Goal: Find specific page/section: Find specific page/section

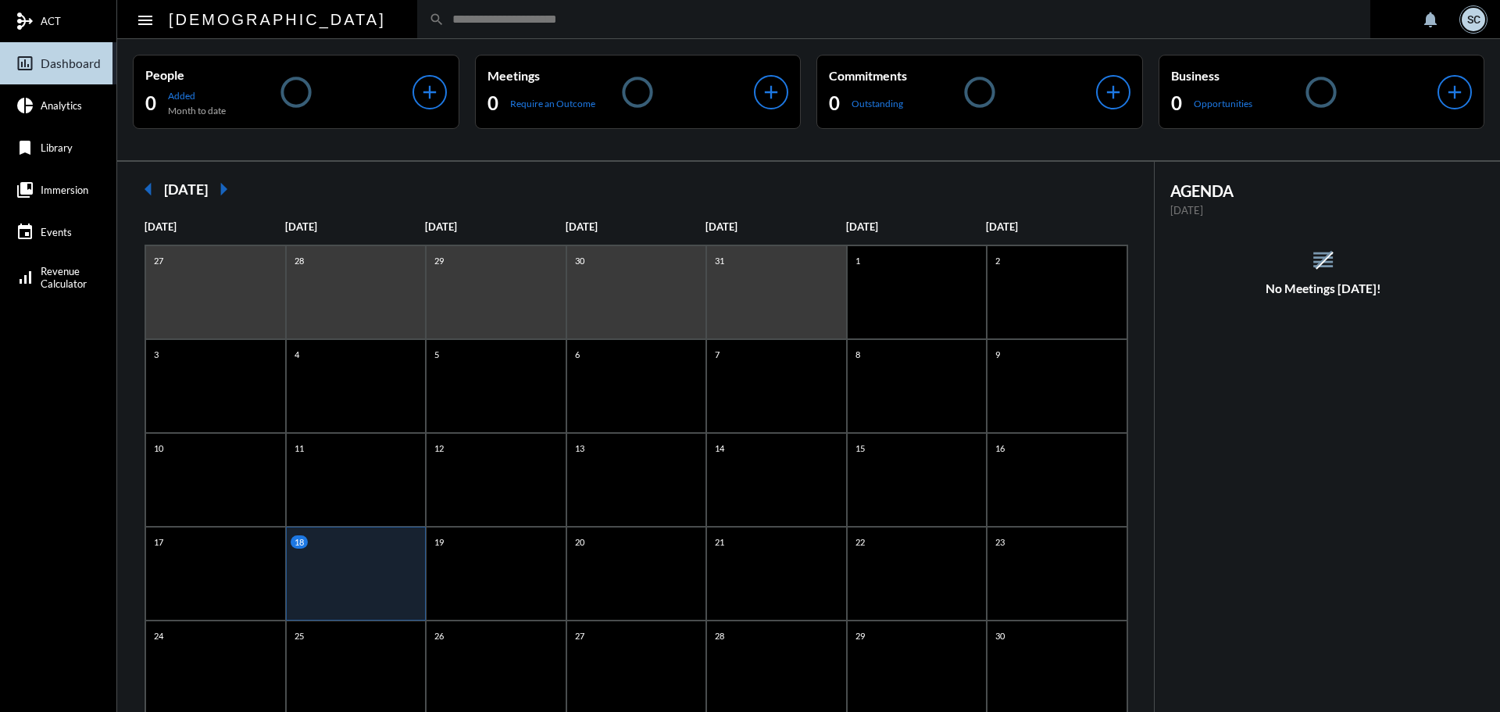
click at [670, 19] on input "text" at bounding box center [902, 19] width 914 height 13
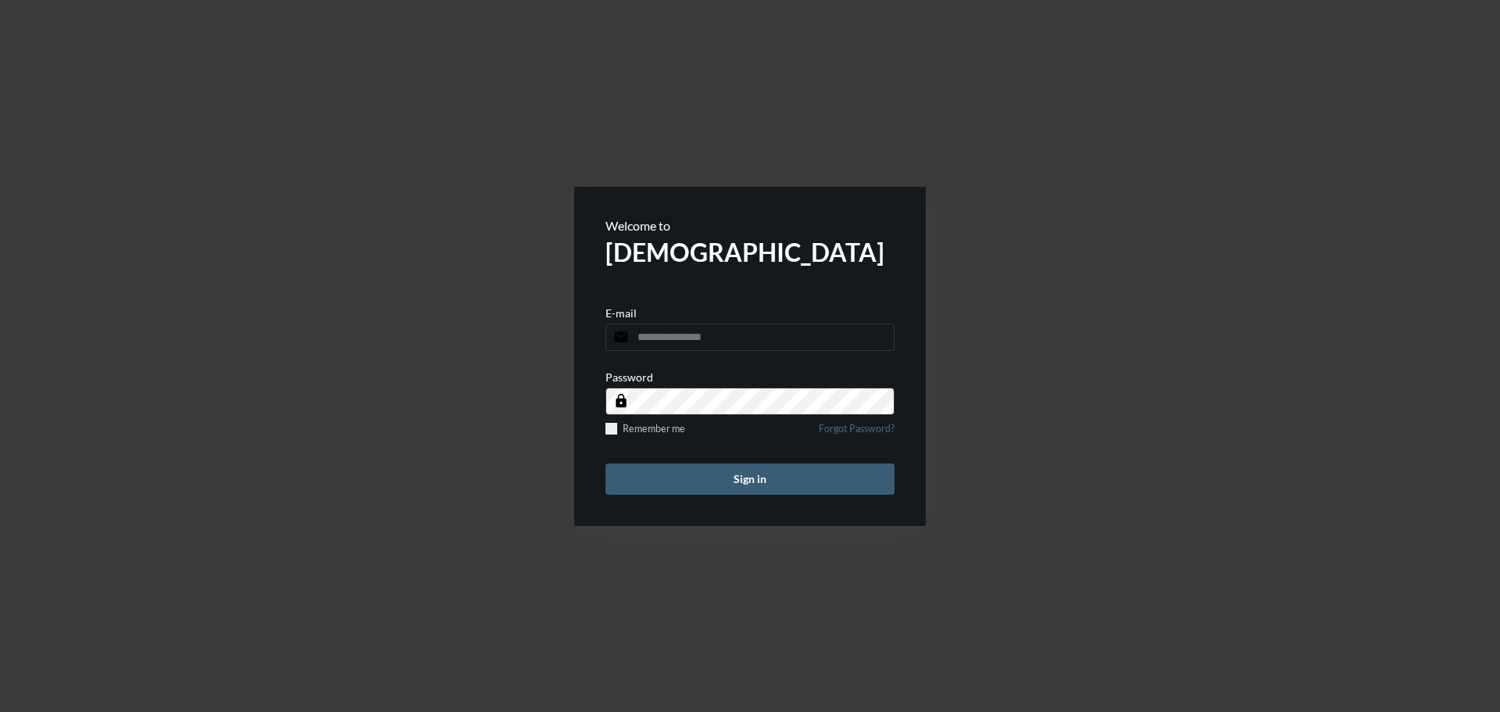
type input "**********"
click at [777, 470] on button "Sign in" at bounding box center [750, 478] width 289 height 31
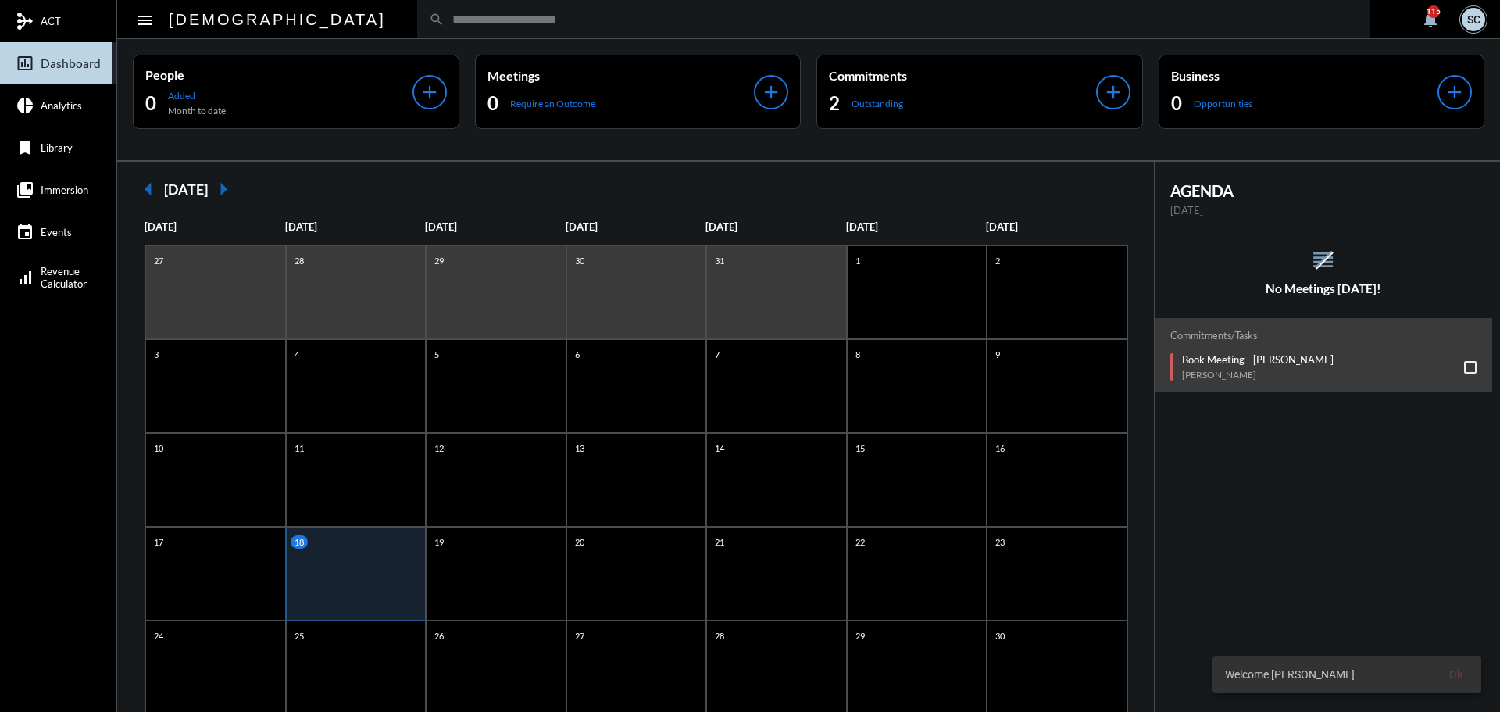
click at [477, 19] on input "text" at bounding box center [902, 19] width 914 height 13
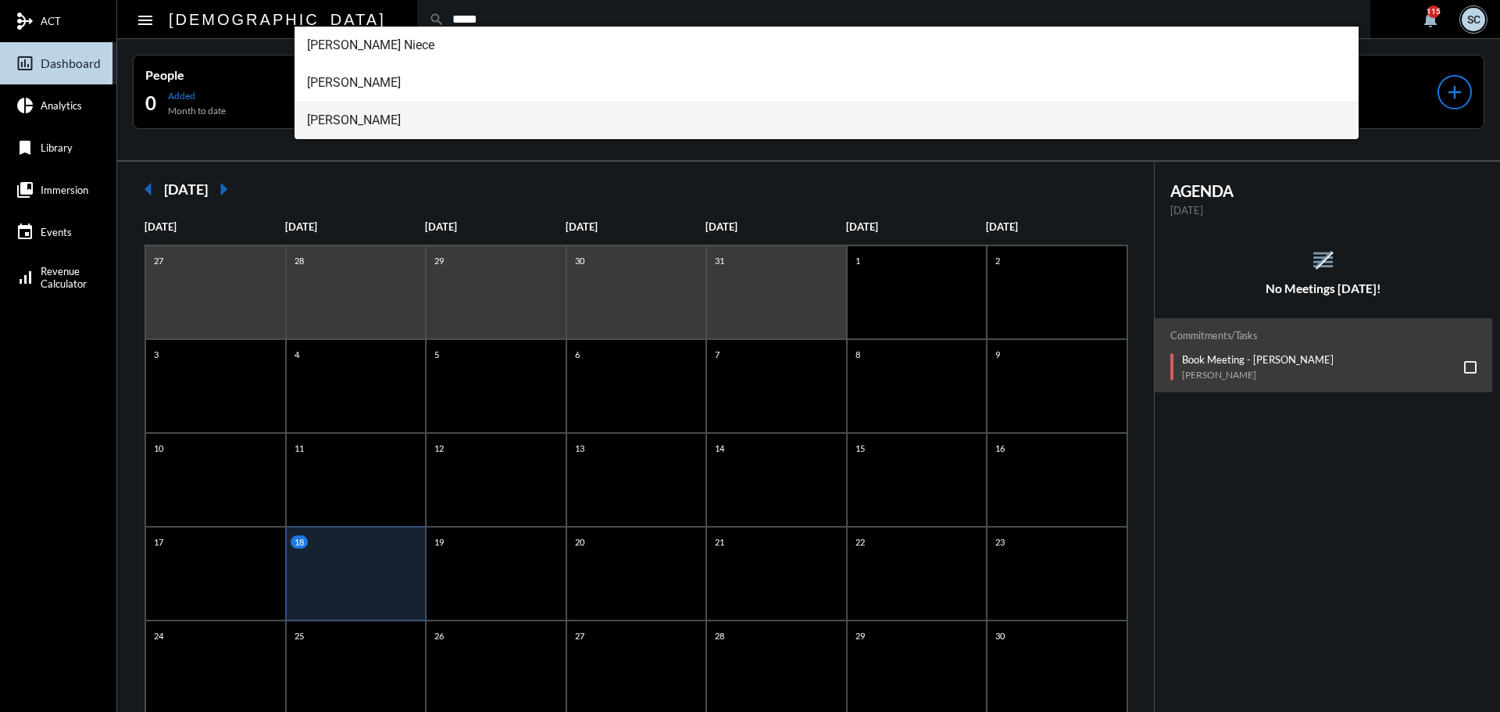
type input "*****"
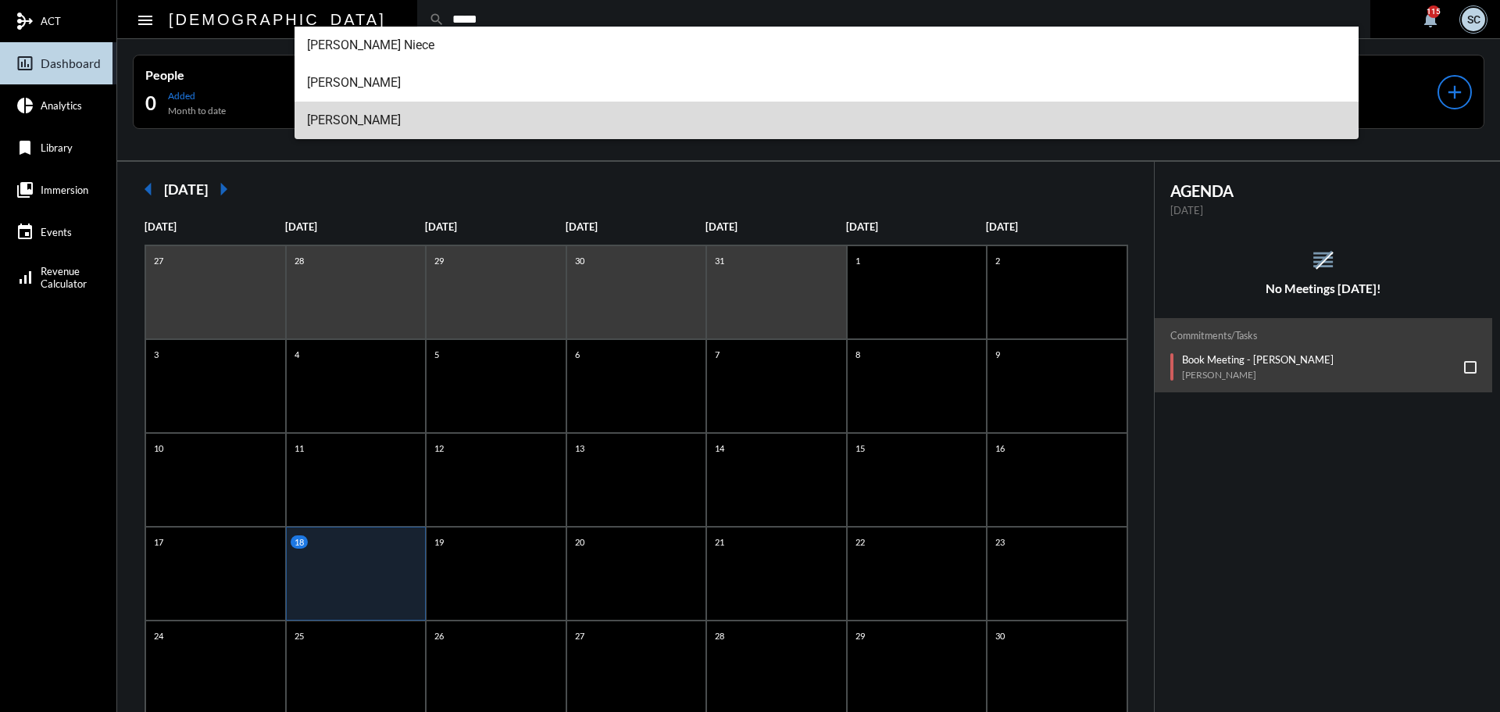
click at [525, 118] on span "[PERSON_NAME]" at bounding box center [827, 121] width 1040 height 38
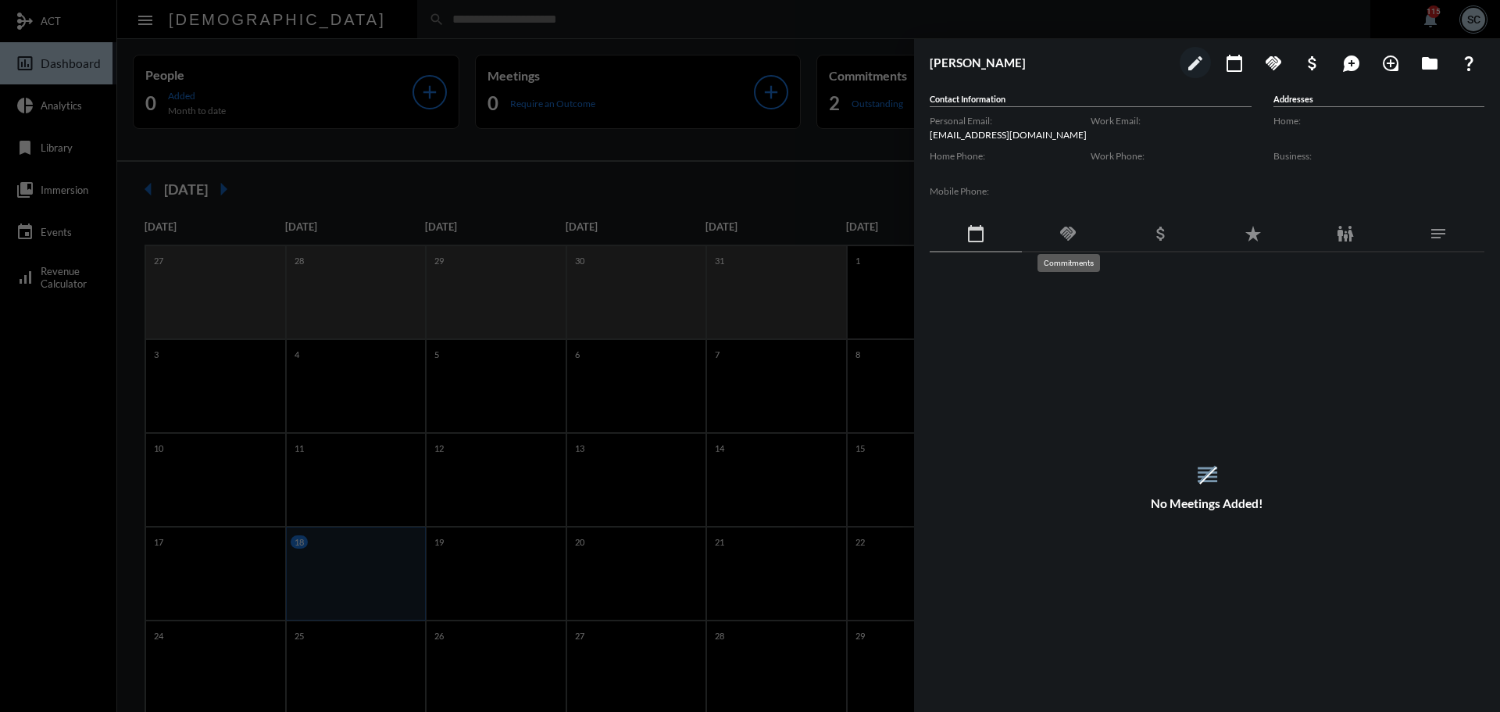
click at [1067, 227] on mat-icon "handshake" at bounding box center [1068, 233] width 19 height 19
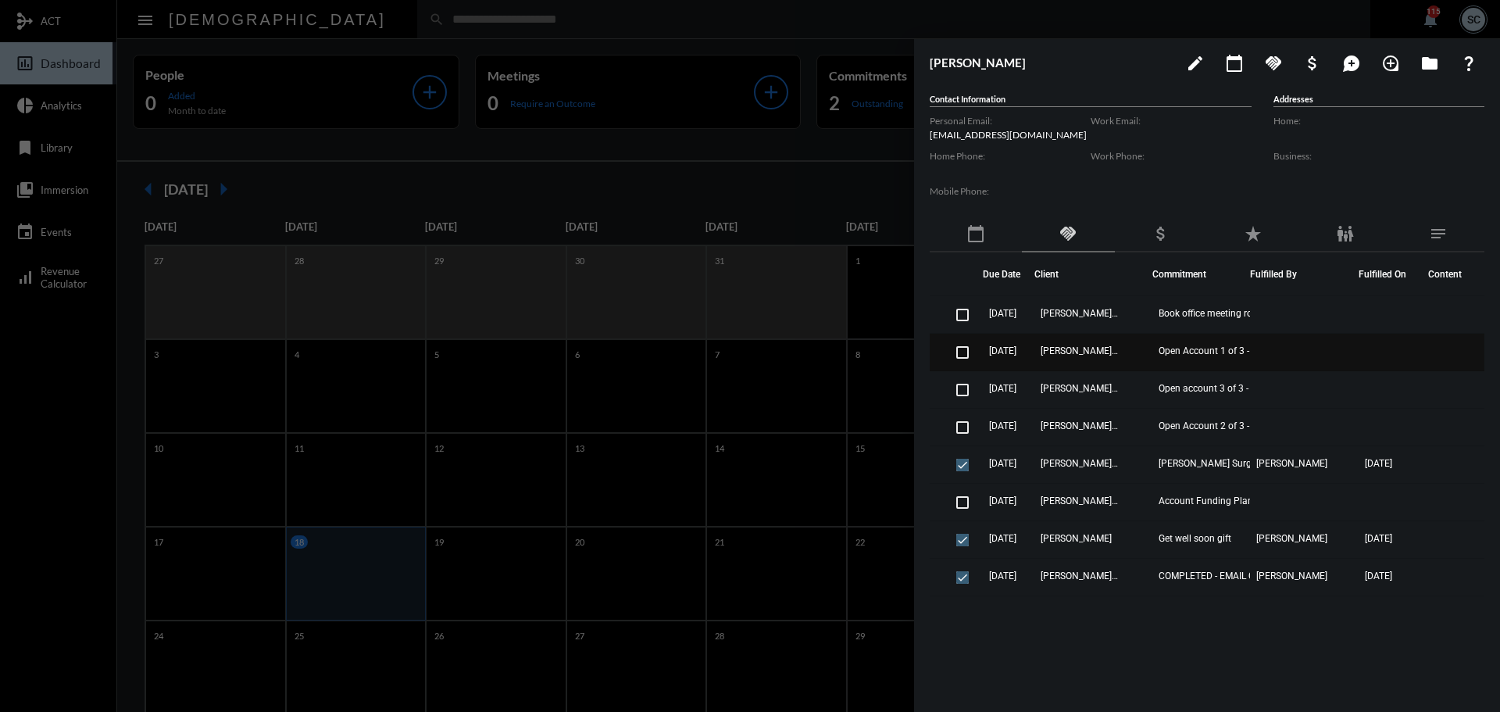
click at [1152, 352] on td "Open Account 1 of 3 - Joint Advisory" at bounding box center [1201, 353] width 98 height 38
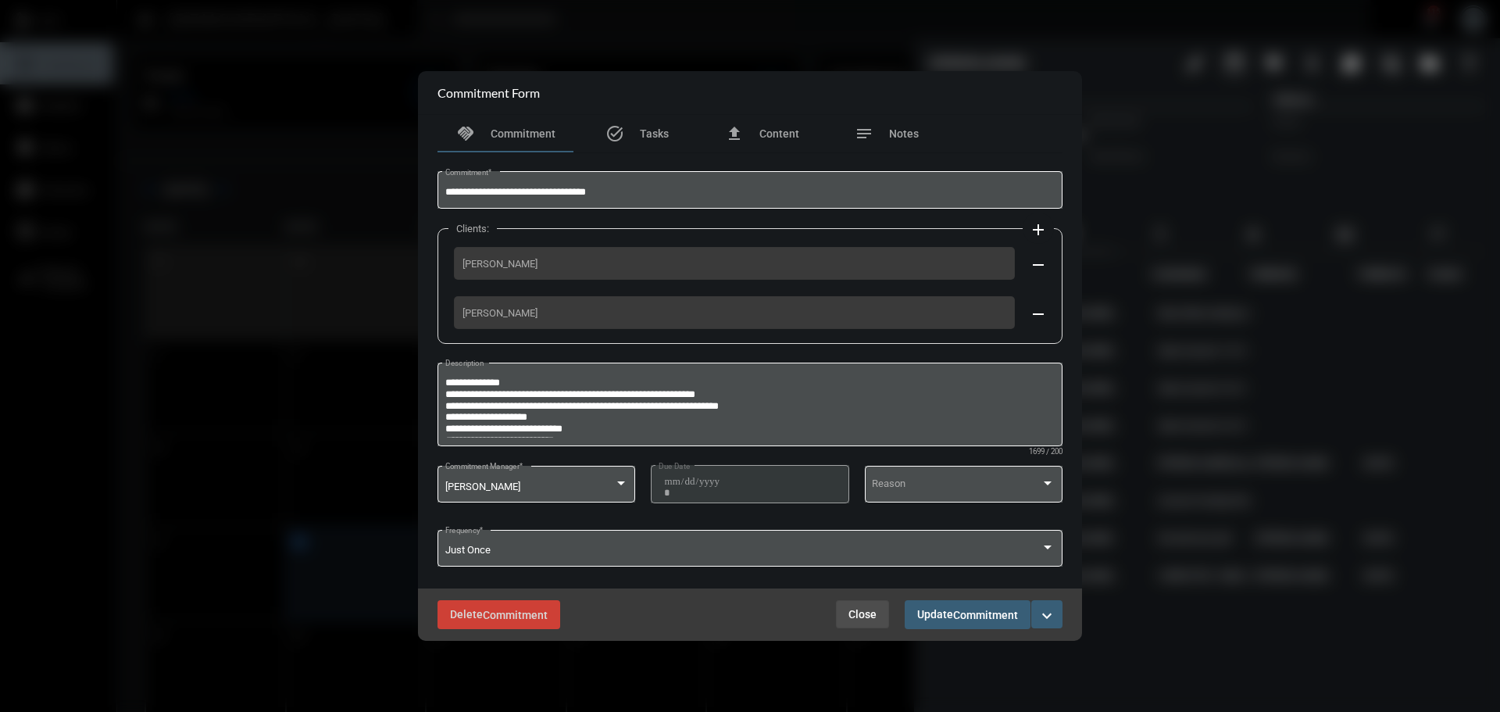
click at [861, 610] on span "Close" at bounding box center [863, 614] width 28 height 13
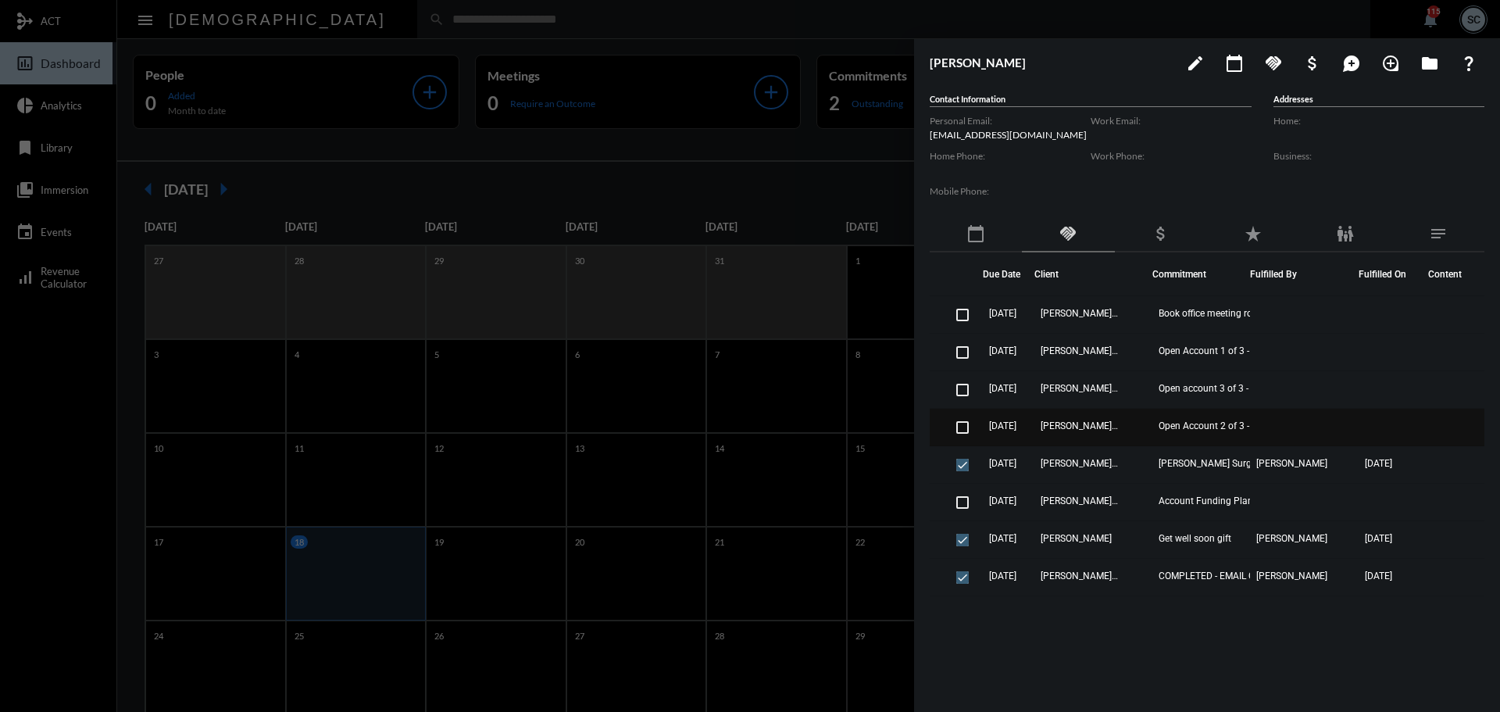
click at [1131, 423] on td "Mike Lyons - Patti Lyons" at bounding box center [1094, 428] width 118 height 38
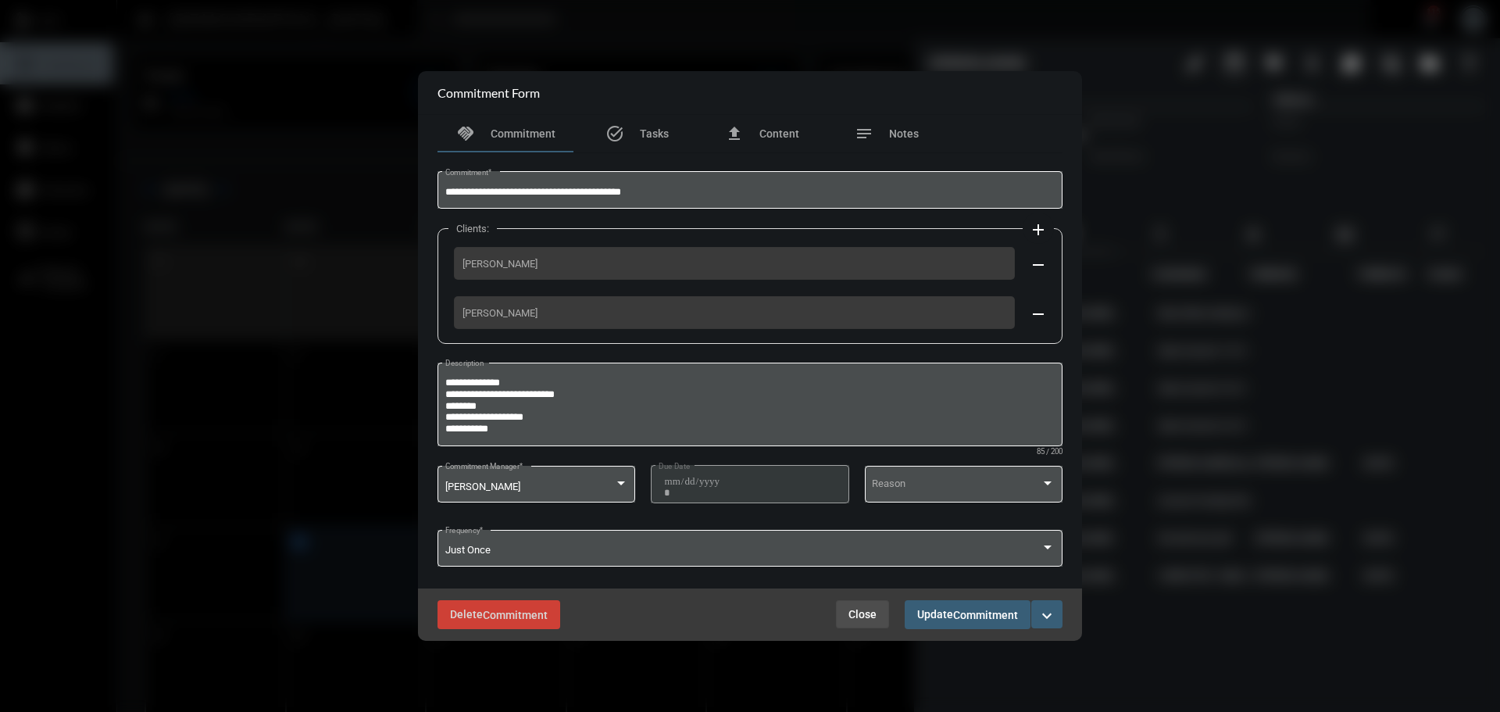
click at [856, 606] on button "Close" at bounding box center [862, 614] width 53 height 28
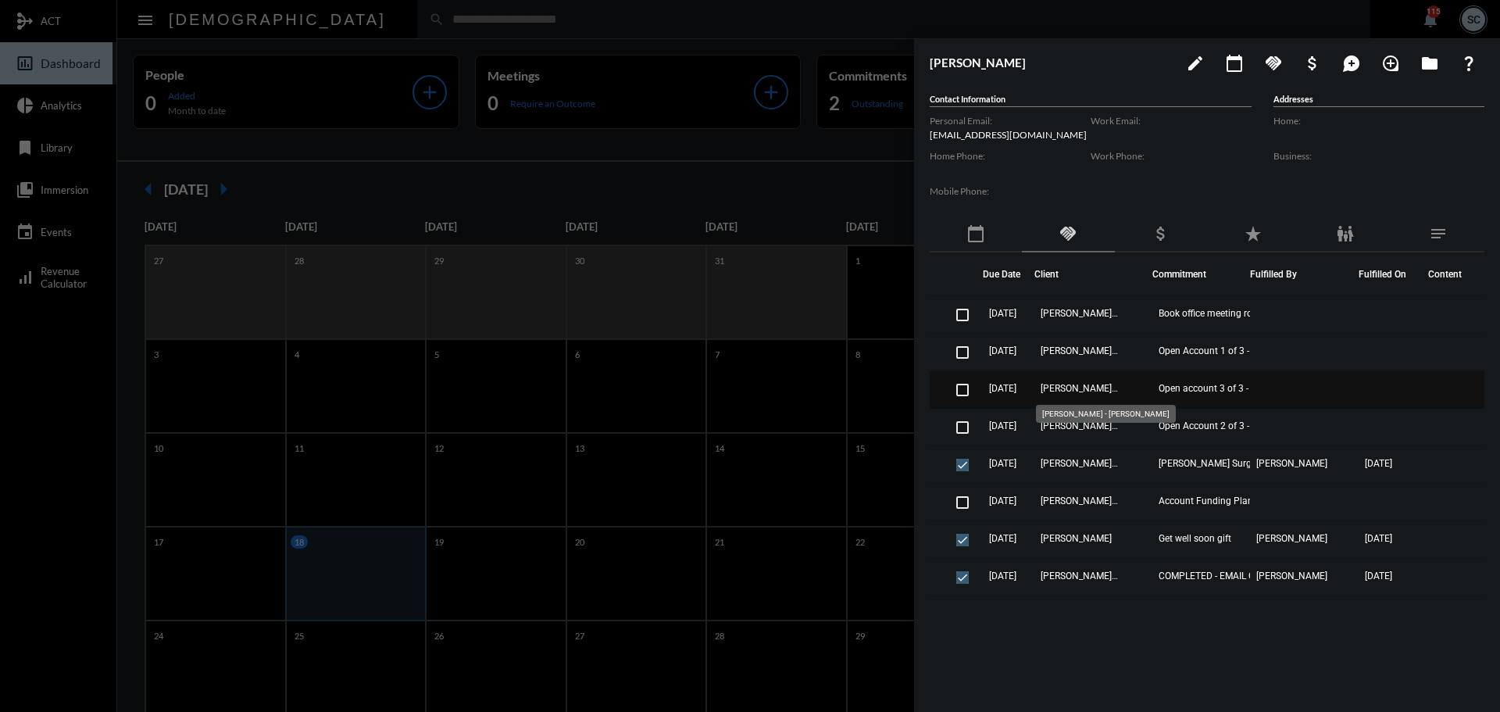
click at [1081, 384] on span "Mike Lyons - Patti Lyons" at bounding box center [1080, 388] width 78 height 11
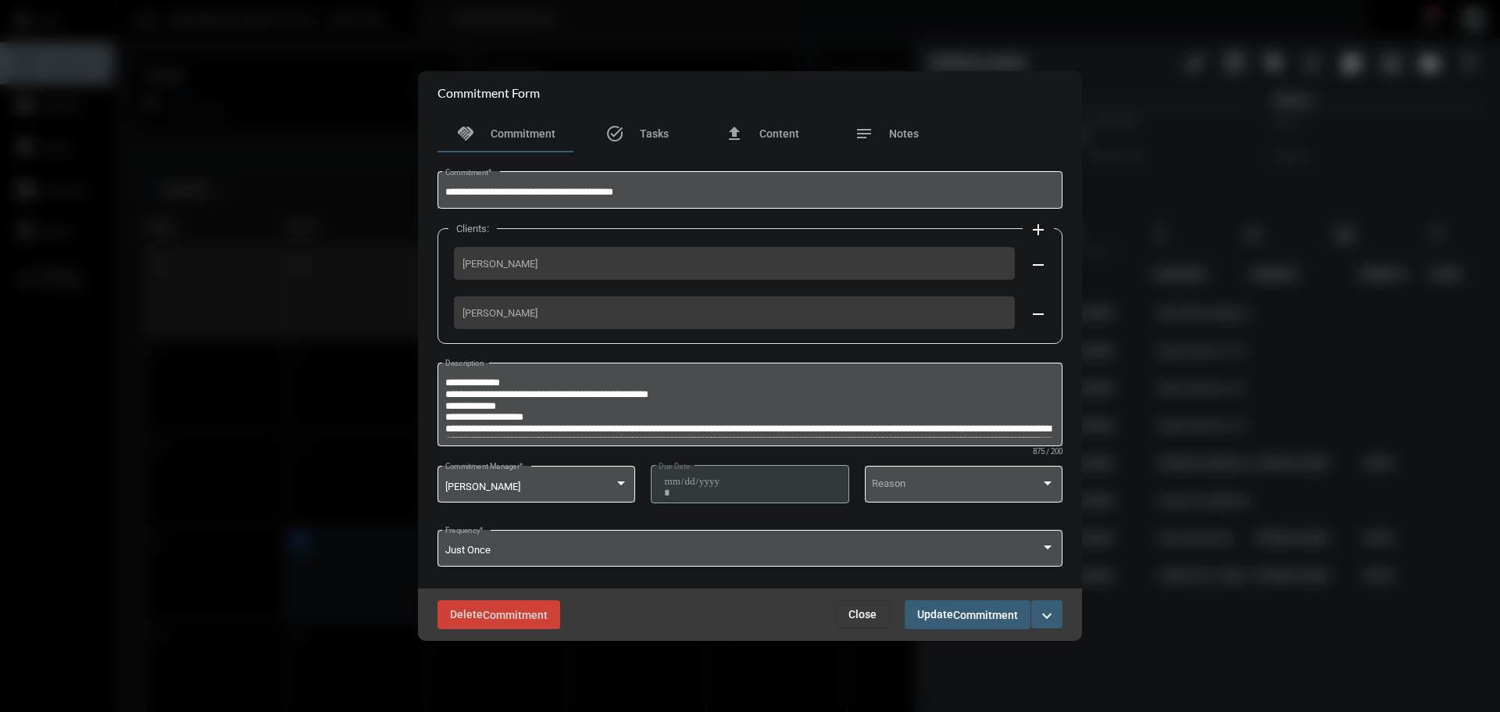
click at [849, 609] on span "Close" at bounding box center [863, 614] width 28 height 13
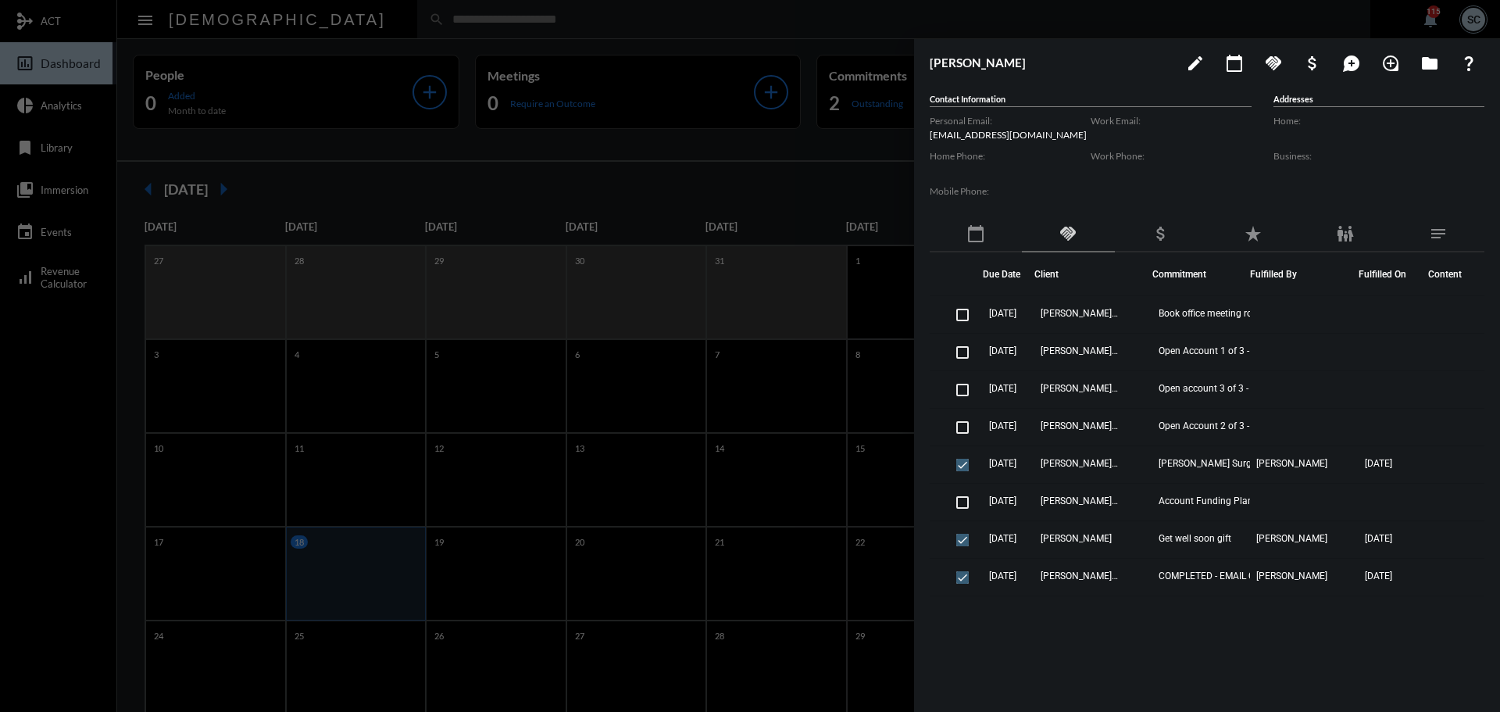
click at [960, 22] on div at bounding box center [750, 356] width 1500 height 712
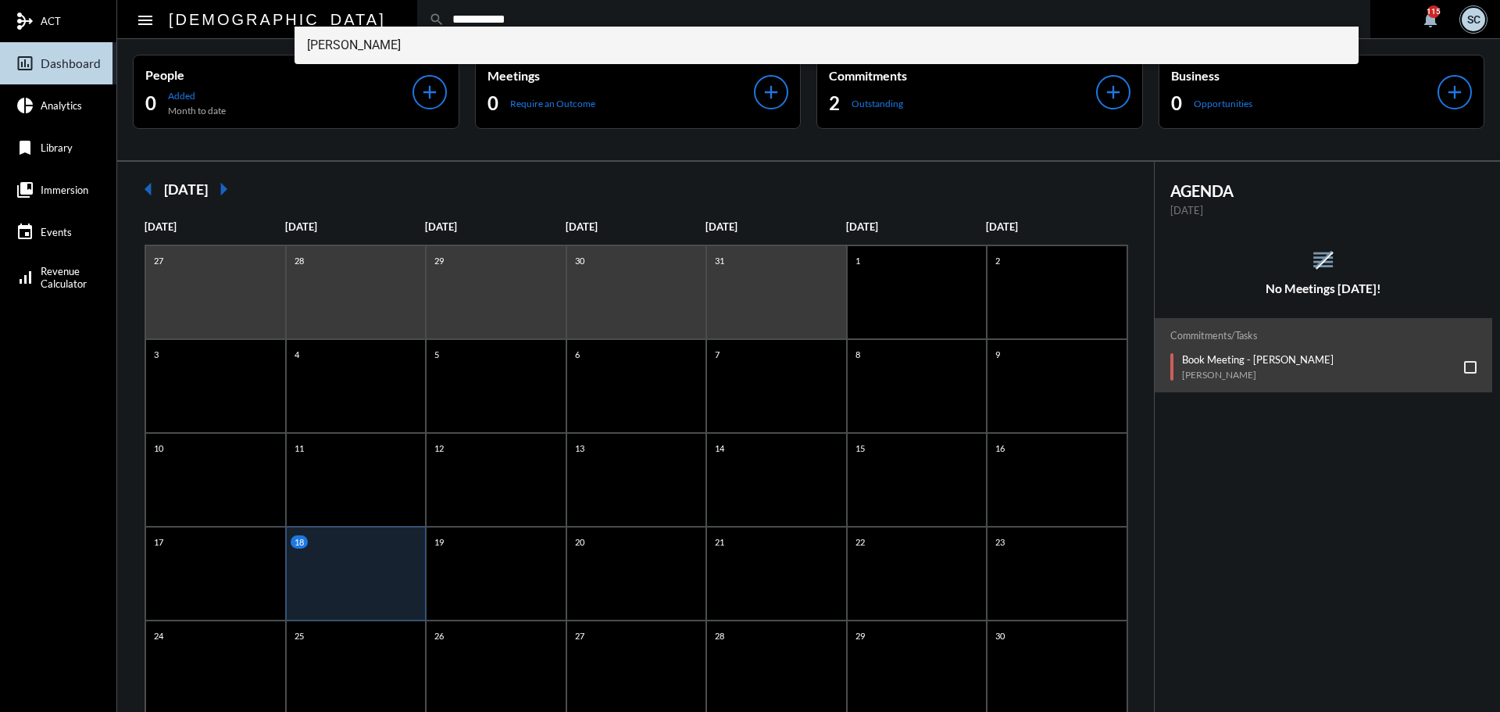
type input "**********"
click at [616, 44] on span "Amy Huchthausen" at bounding box center [827, 46] width 1040 height 38
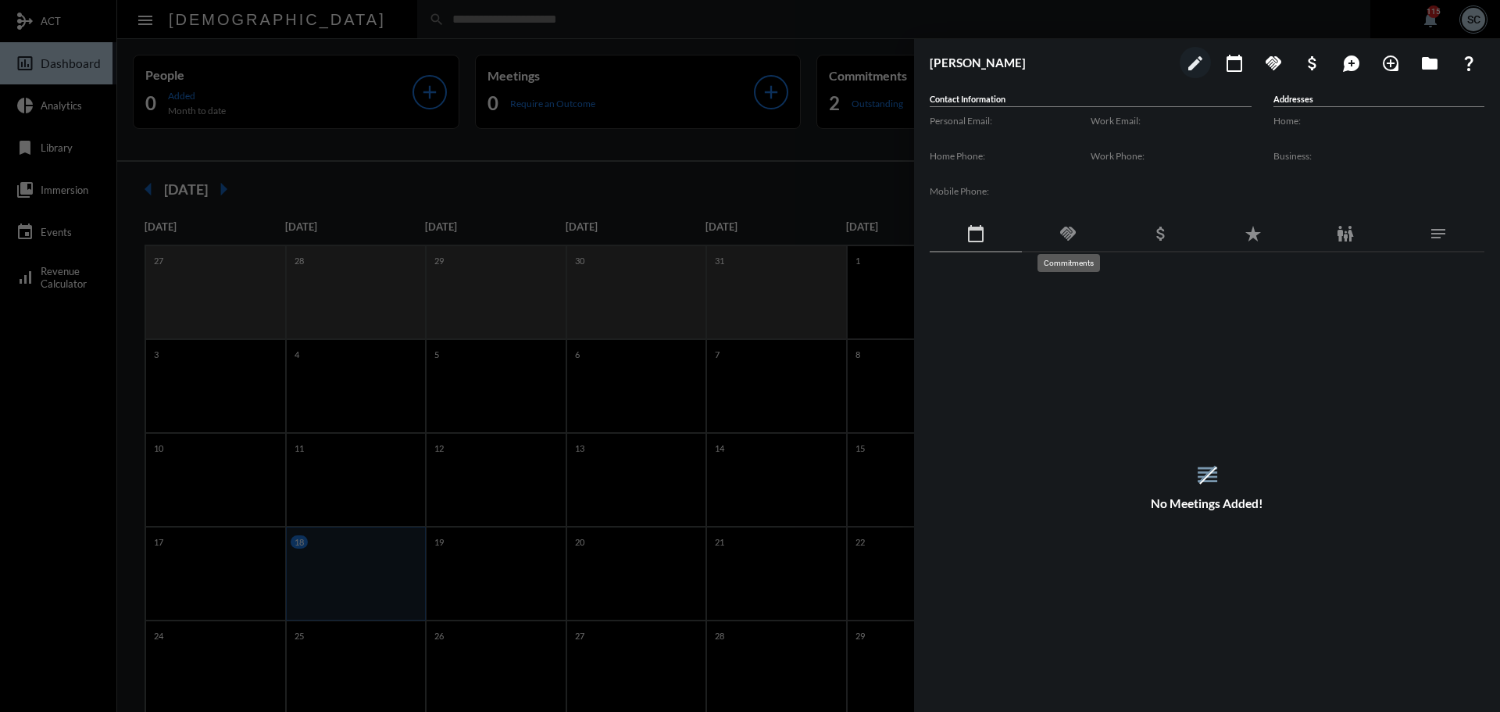
click at [1072, 239] on mat-icon "handshake" at bounding box center [1068, 233] width 19 height 19
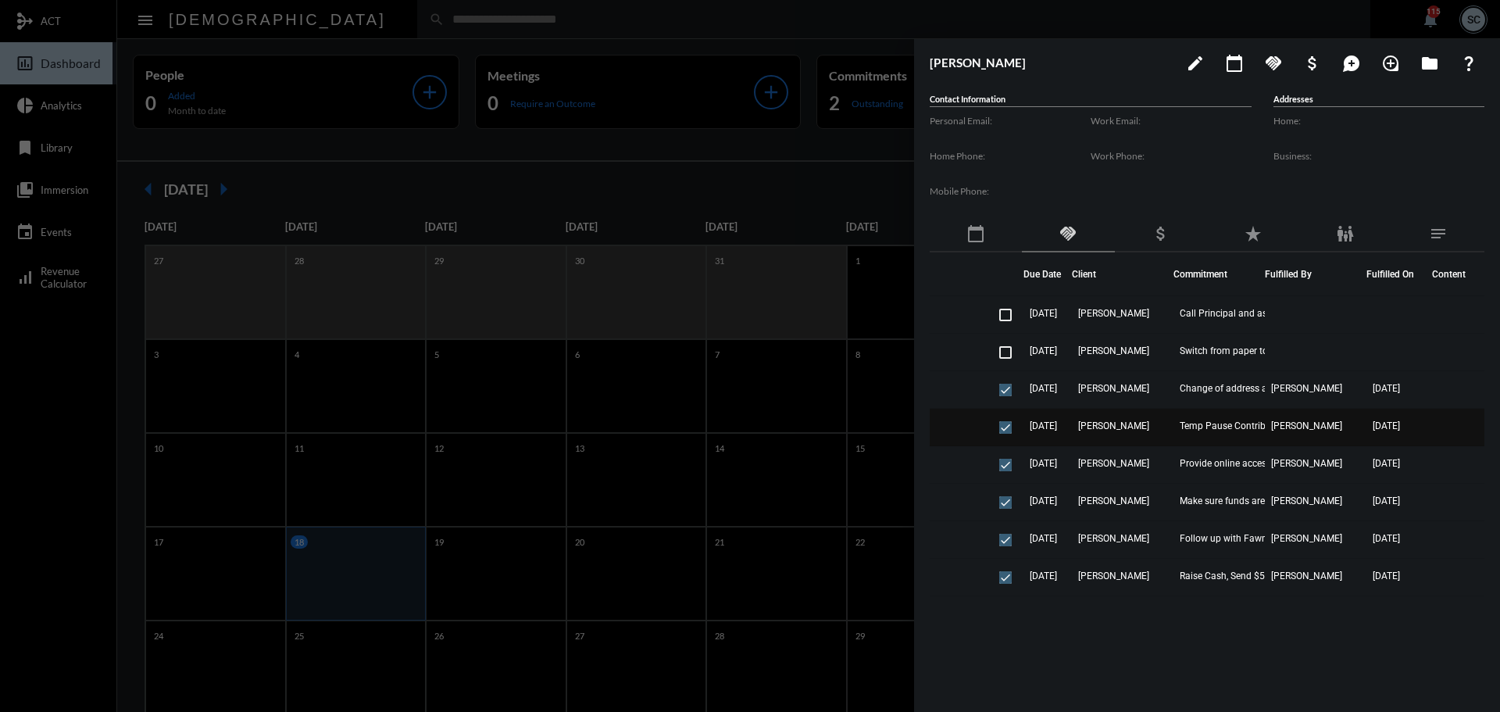
click at [1166, 424] on td "Amy Huchthausen" at bounding box center [1123, 428] width 102 height 38
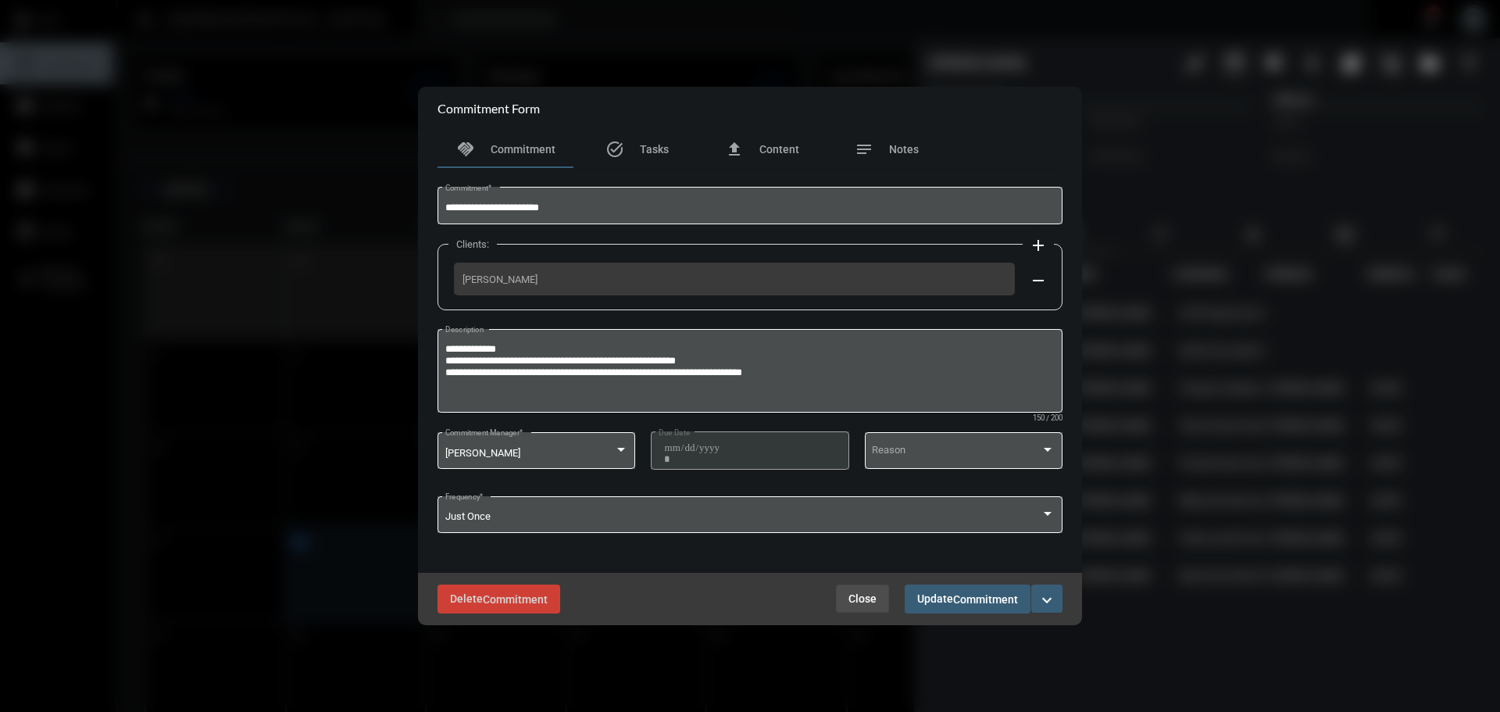
click at [861, 593] on span "Close" at bounding box center [863, 598] width 28 height 13
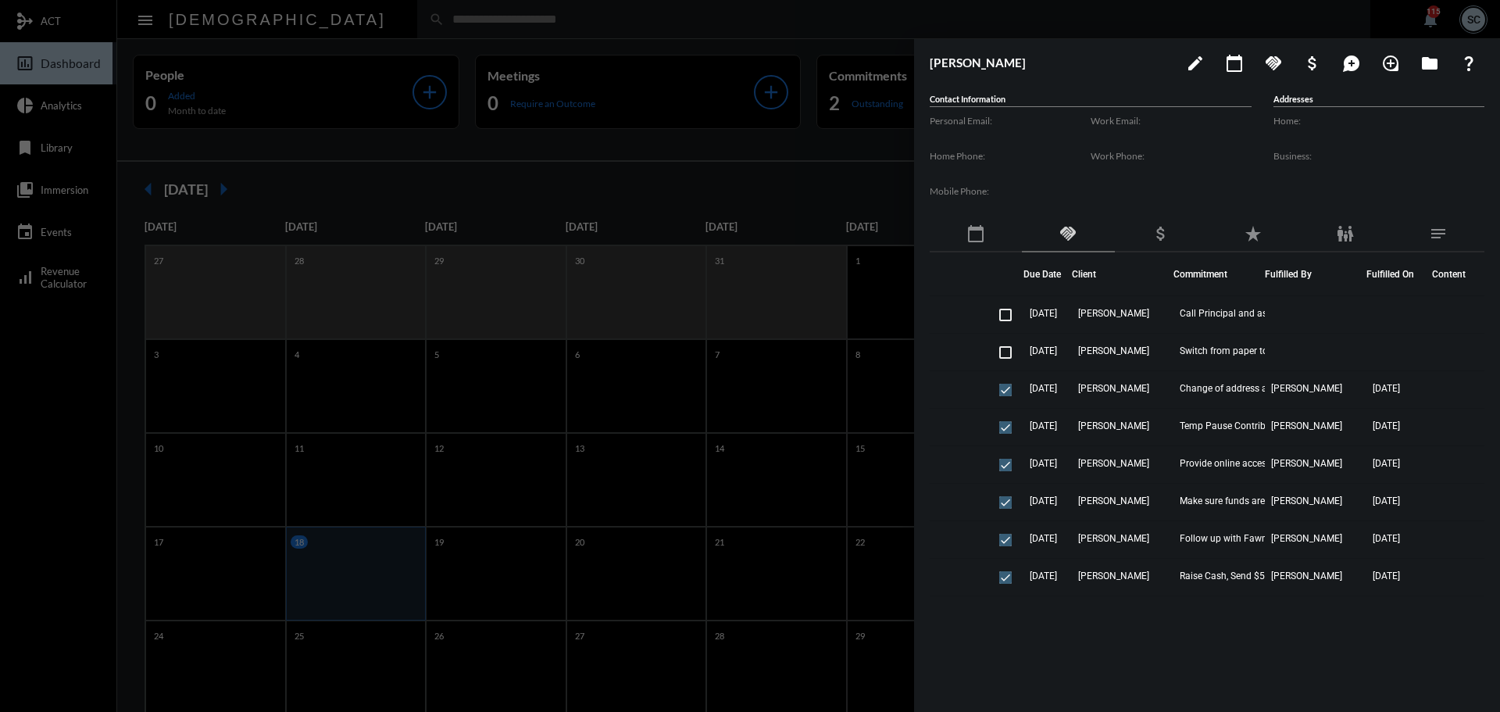
click at [789, 130] on div at bounding box center [750, 356] width 1500 height 712
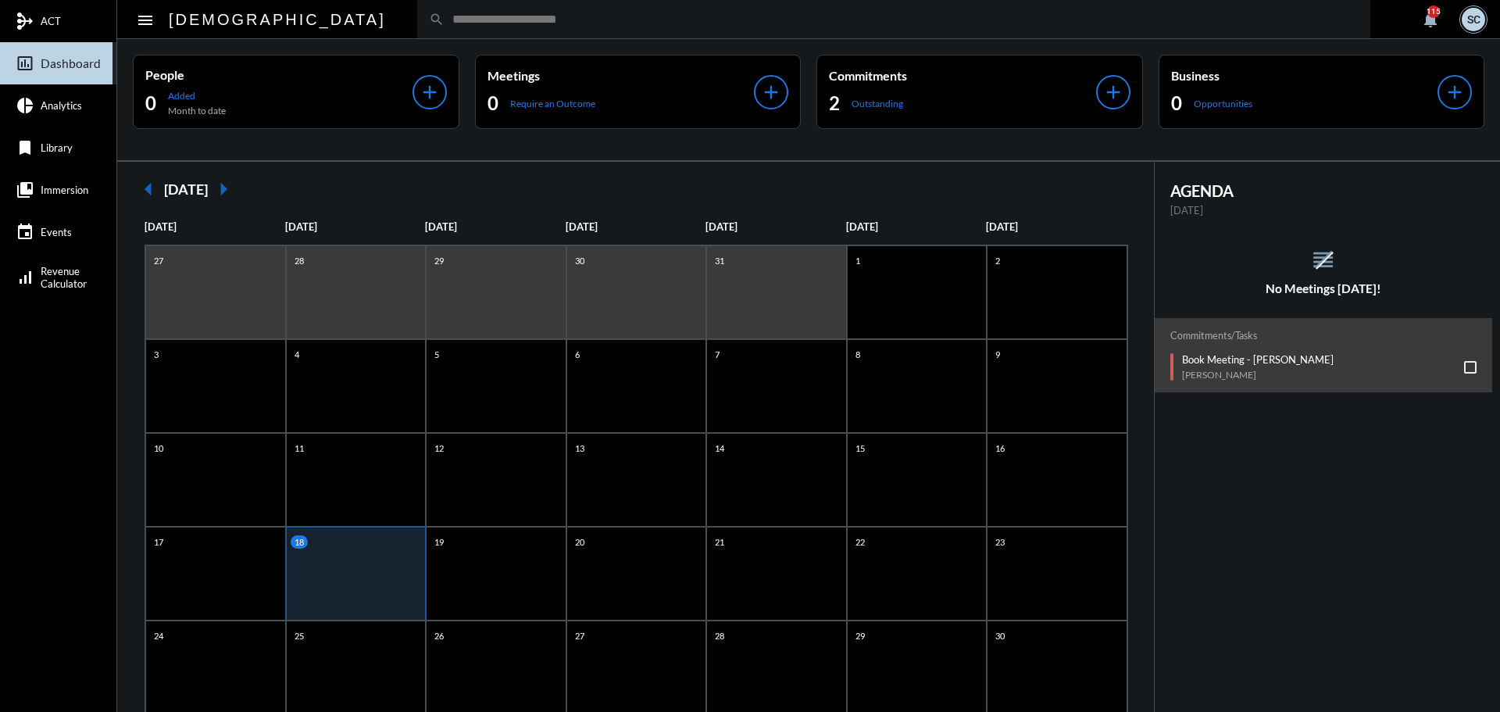
click at [445, 14] on input "text" at bounding box center [902, 19] width 914 height 13
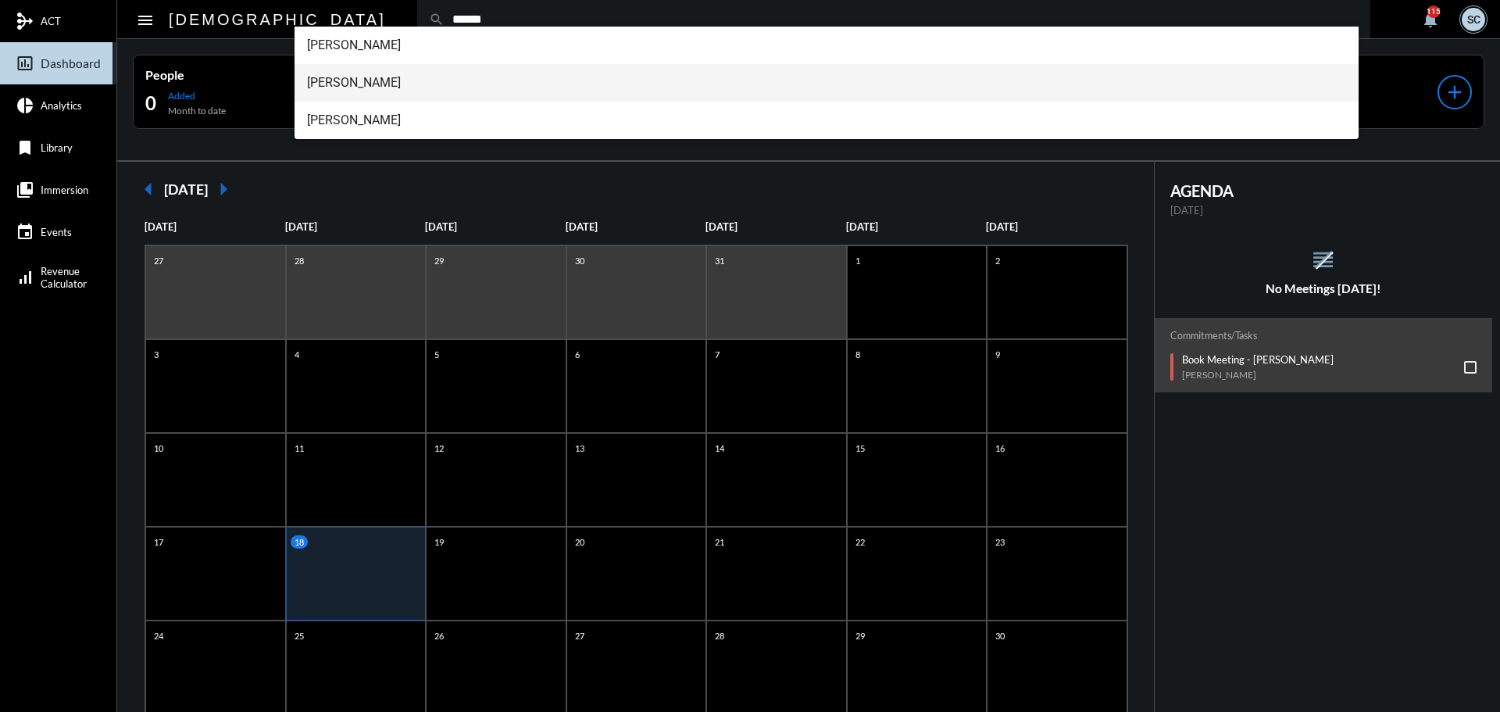
type input "******"
click at [401, 78] on span "Julie Perlin" at bounding box center [827, 83] width 1040 height 38
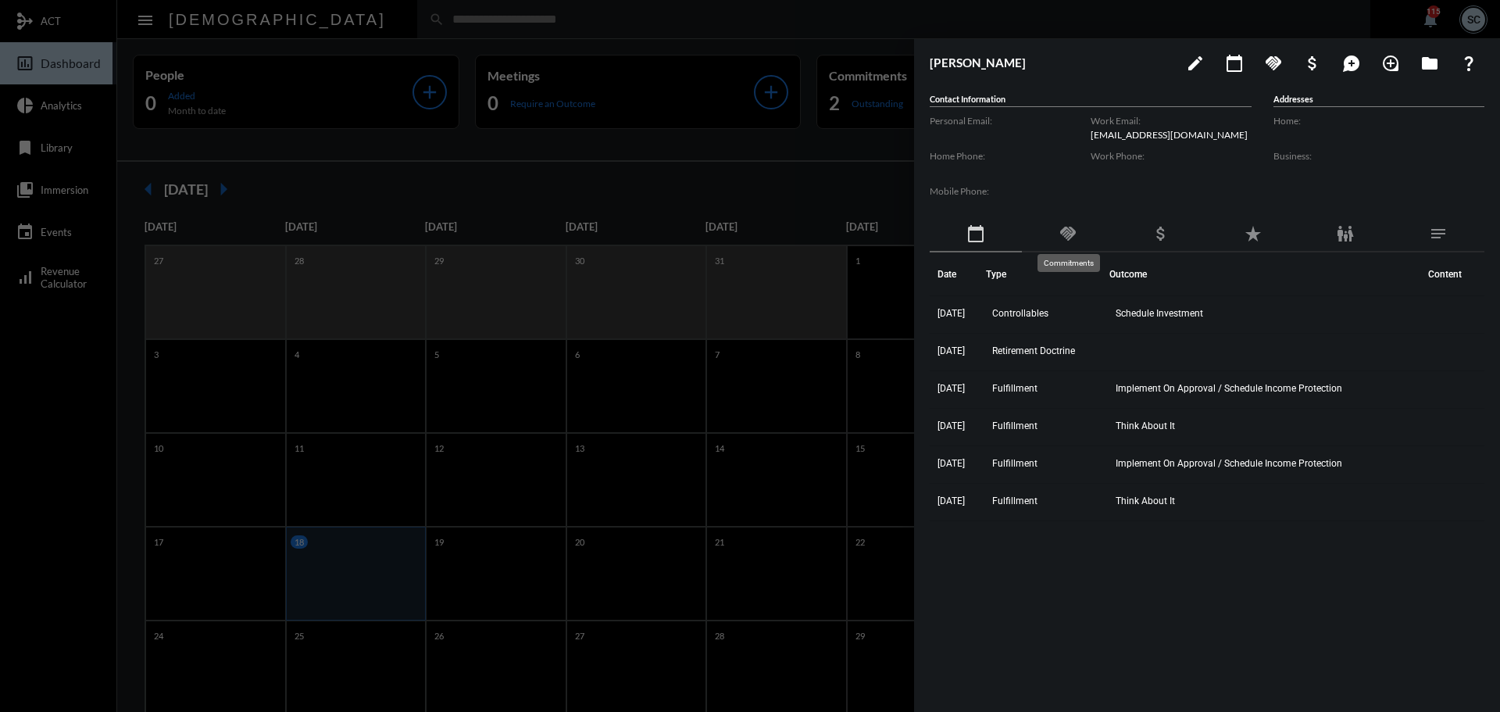
click at [1074, 239] on mat-icon "handshake" at bounding box center [1068, 233] width 19 height 19
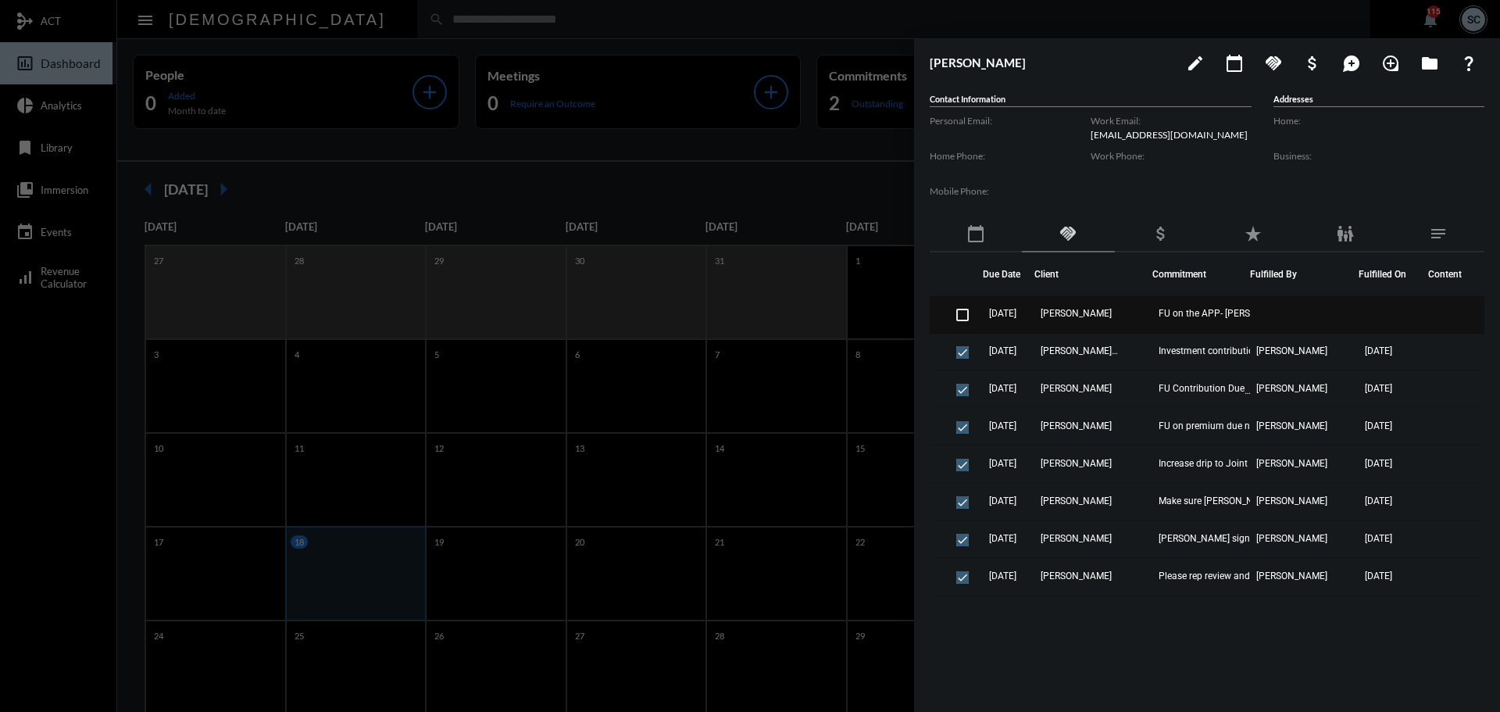
click at [1117, 315] on td "Julie Perlin" at bounding box center [1094, 315] width 118 height 38
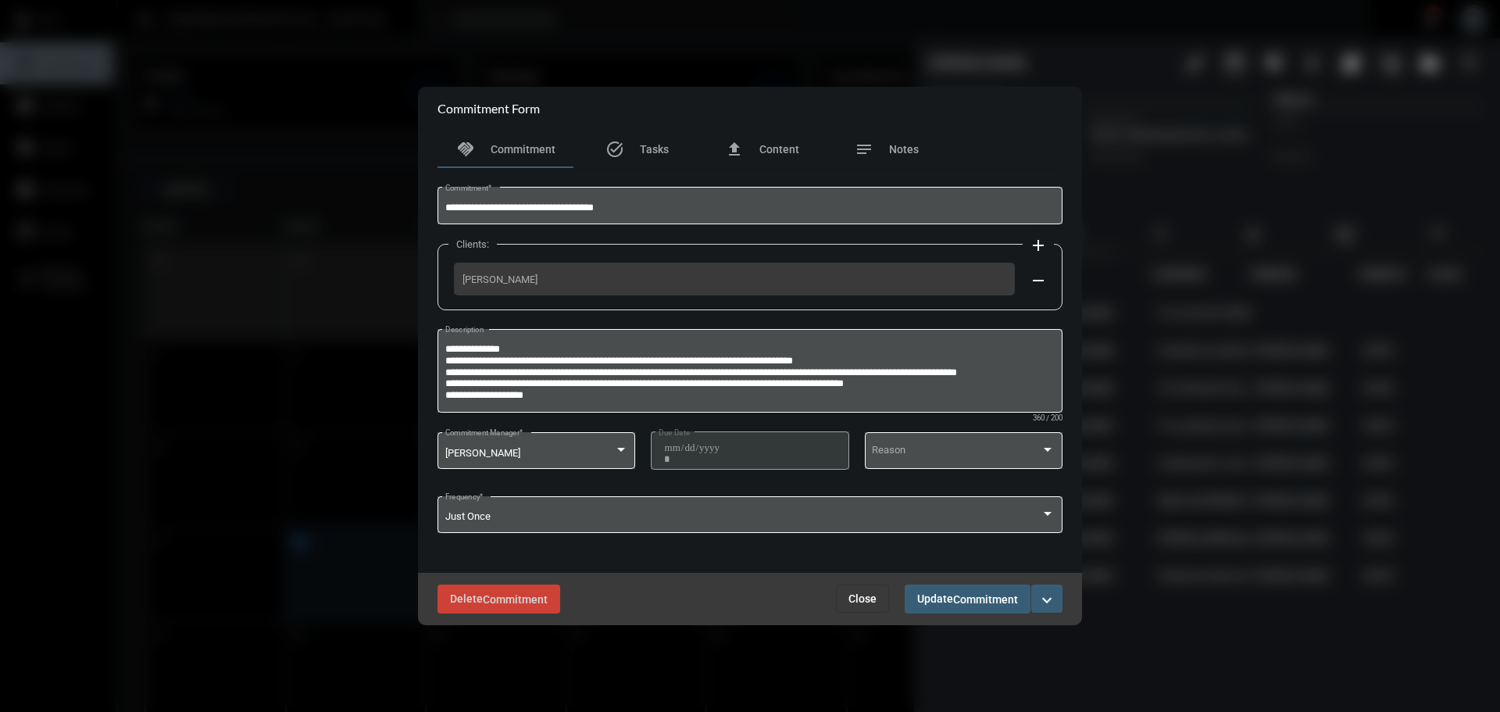
drag, startPoint x: 857, startPoint y: 599, endPoint x: 847, endPoint y: 593, distance: 11.5
click at [856, 599] on span "Close" at bounding box center [863, 598] width 28 height 13
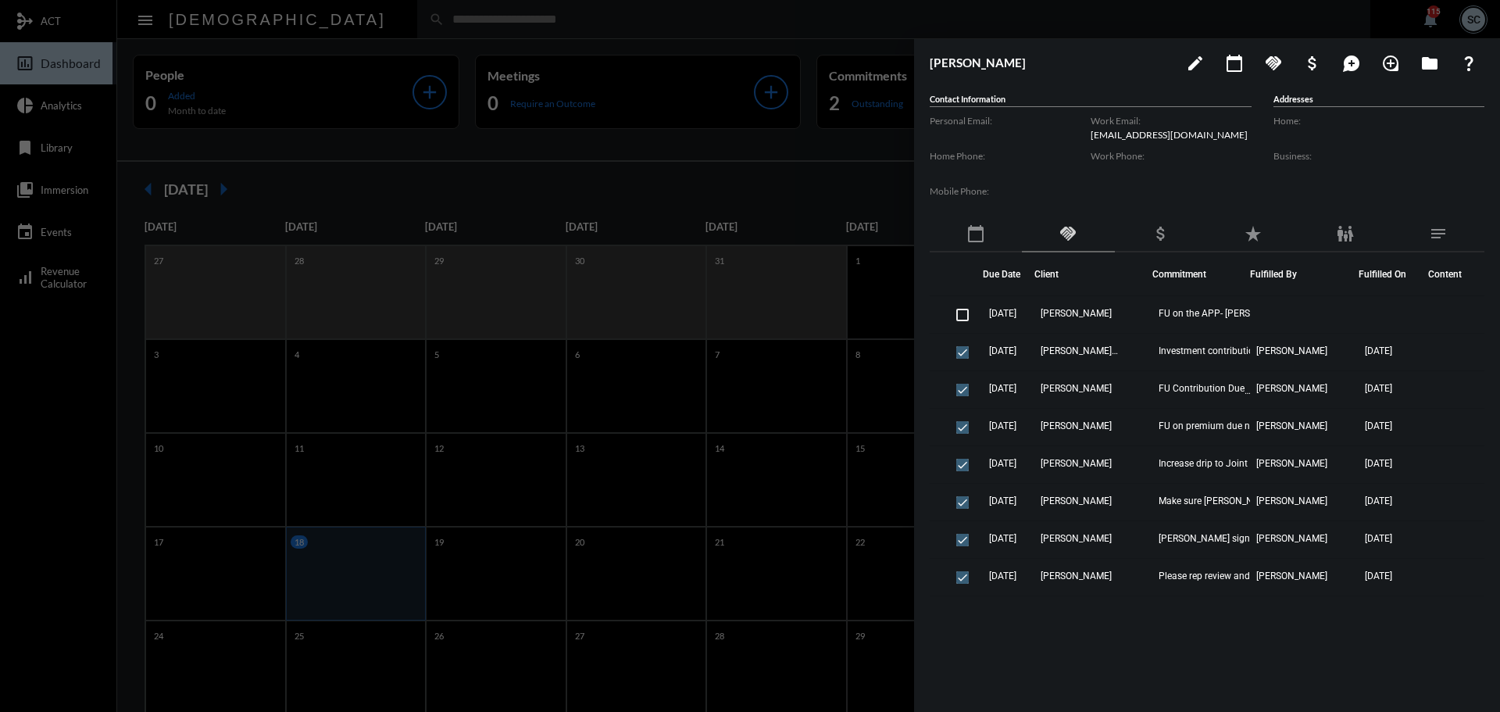
click at [798, 10] on div at bounding box center [750, 356] width 1500 height 712
